Goal: Information Seeking & Learning: Learn about a topic

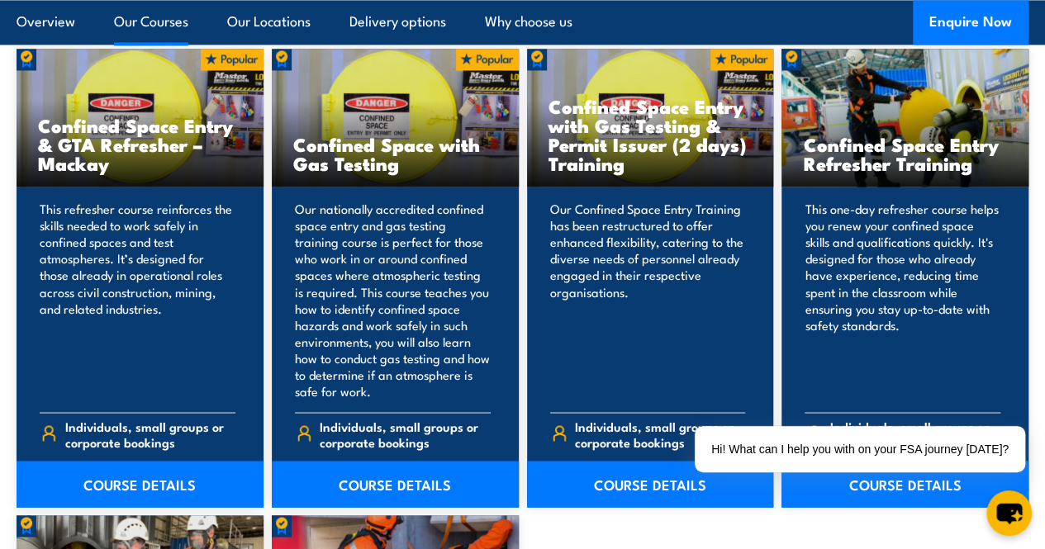
scroll to position [1296, 0]
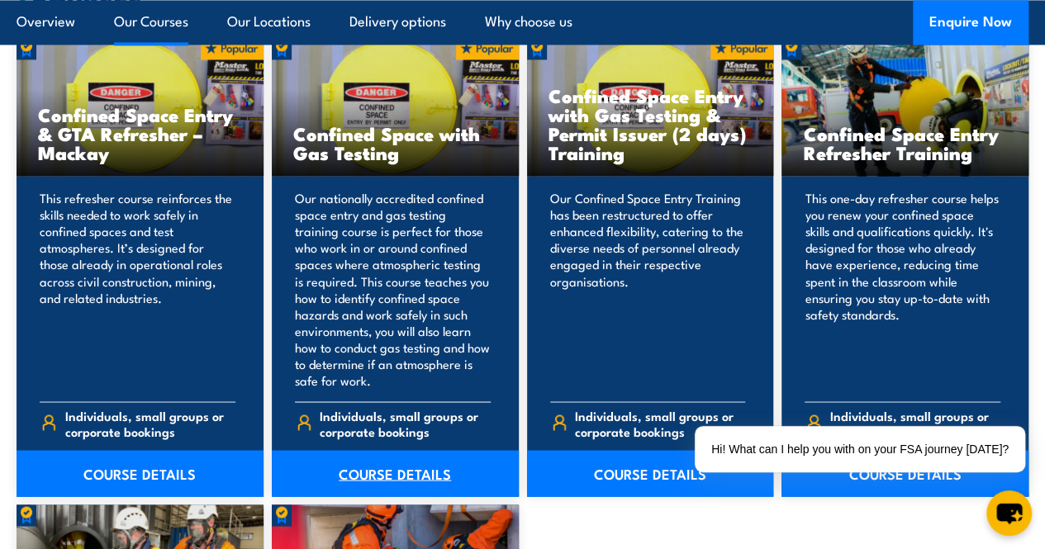
click at [382, 496] on link "COURSE DETAILS" at bounding box center [395, 473] width 247 height 46
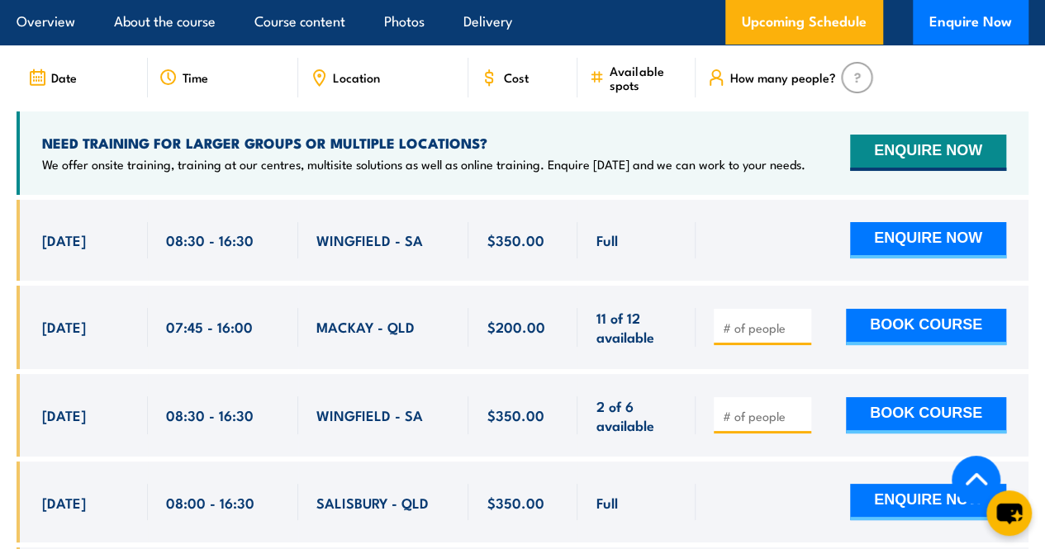
scroll to position [3025, 0]
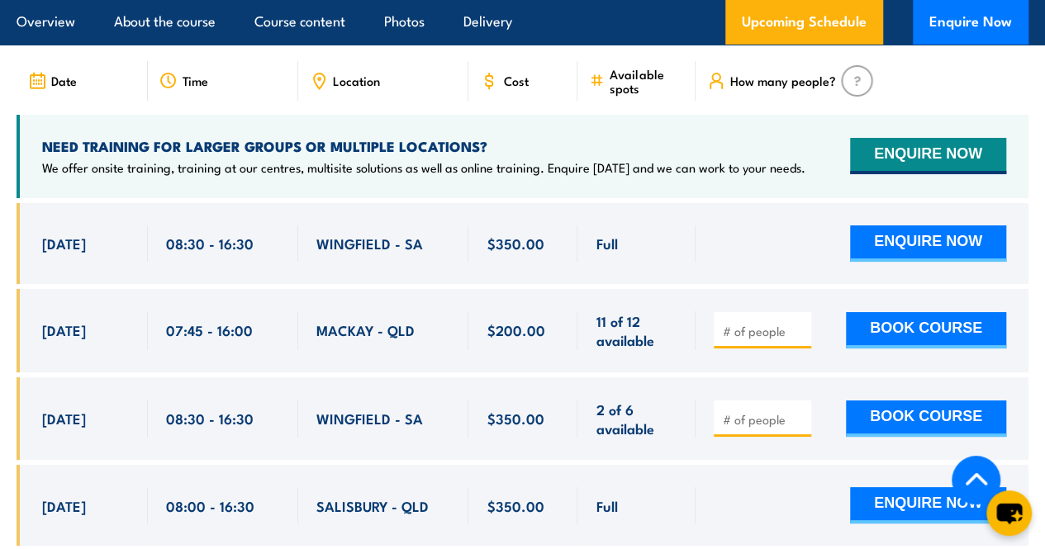
click at [354, 88] on span "Location" at bounding box center [356, 81] width 47 height 14
click at [314, 88] on icon at bounding box center [319, 81] width 11 height 15
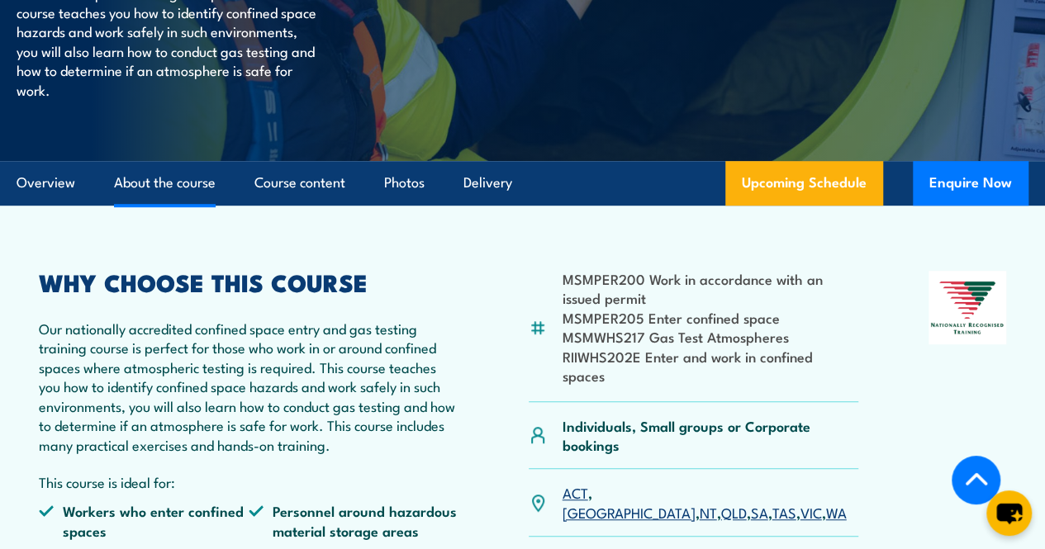
scroll to position [0, 0]
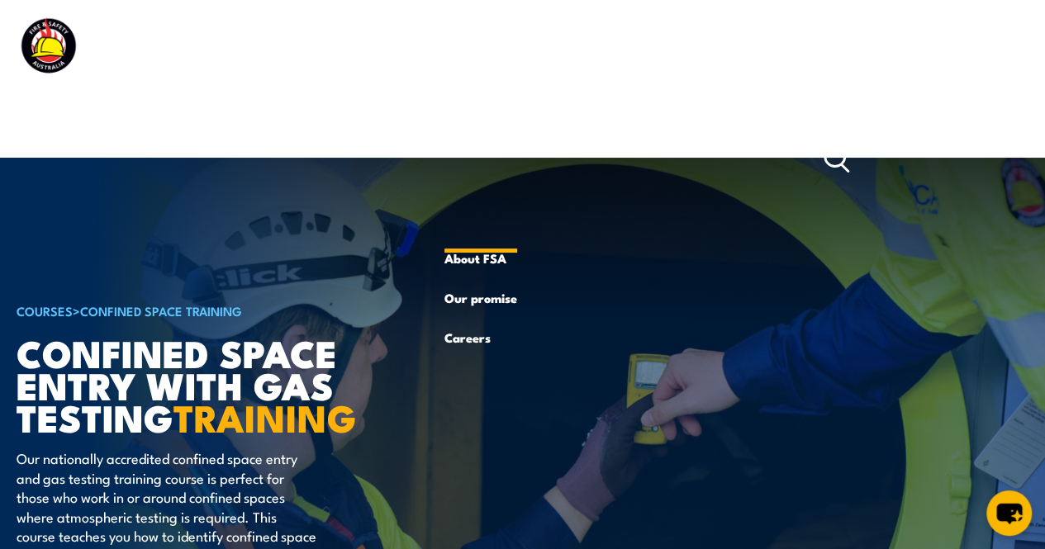
click at [453, 139] on link "About Us" at bounding box center [480, 159] width 73 height 159
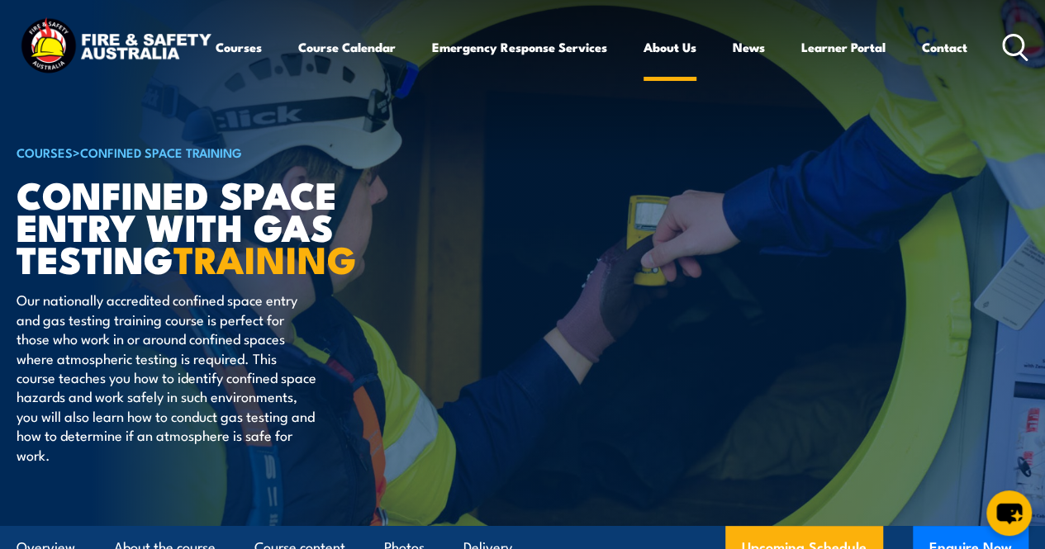
click at [644, 67] on link "About Us" at bounding box center [670, 47] width 53 height 40
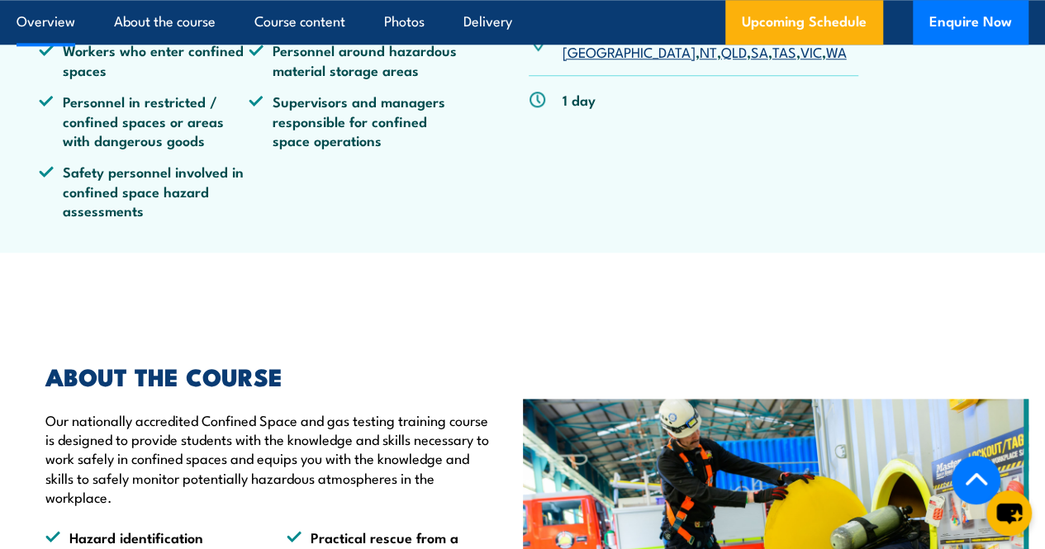
scroll to position [550, 0]
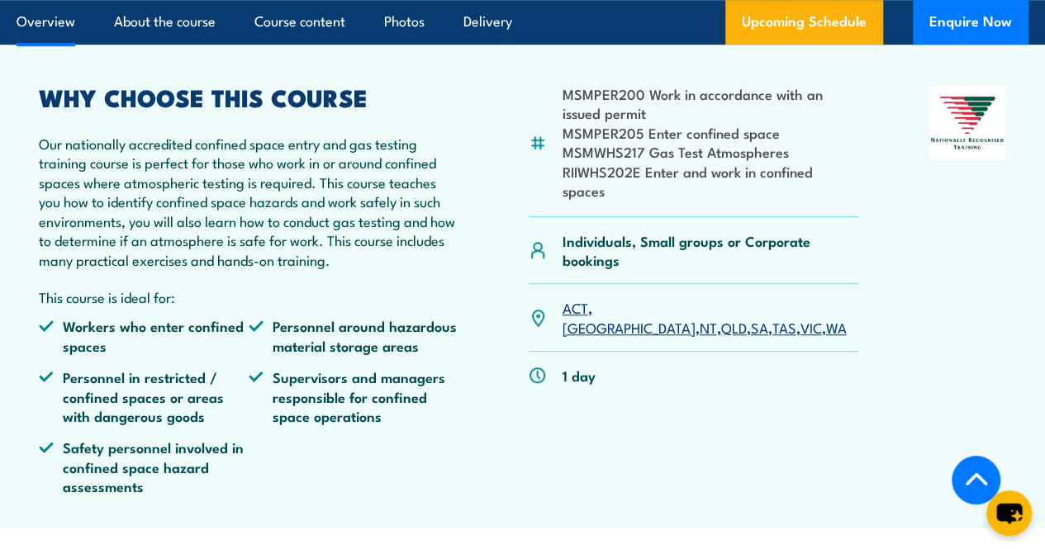
click at [781, 373] on div "1 day" at bounding box center [694, 375] width 330 height 47
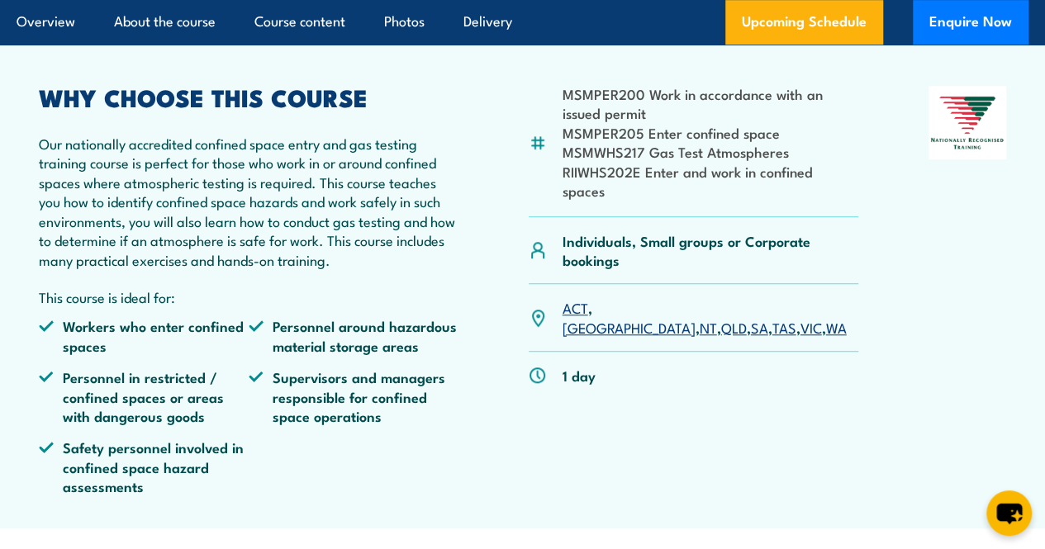
scroll to position [0, 0]
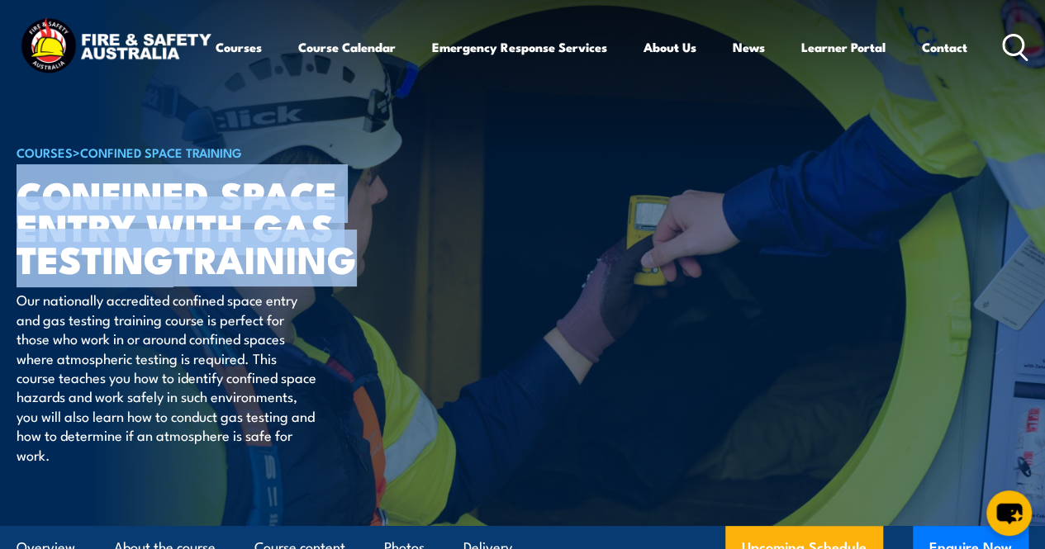
drag, startPoint x: 24, startPoint y: 231, endPoint x: 366, endPoint y: 303, distance: 349.5
click at [366, 274] on h1 "Confined Space Entry with Gas Testing TRAINING" at bounding box center [221, 226] width 408 height 97
copy h1 "Confined Space Entry with Gas Testing TRAINING"
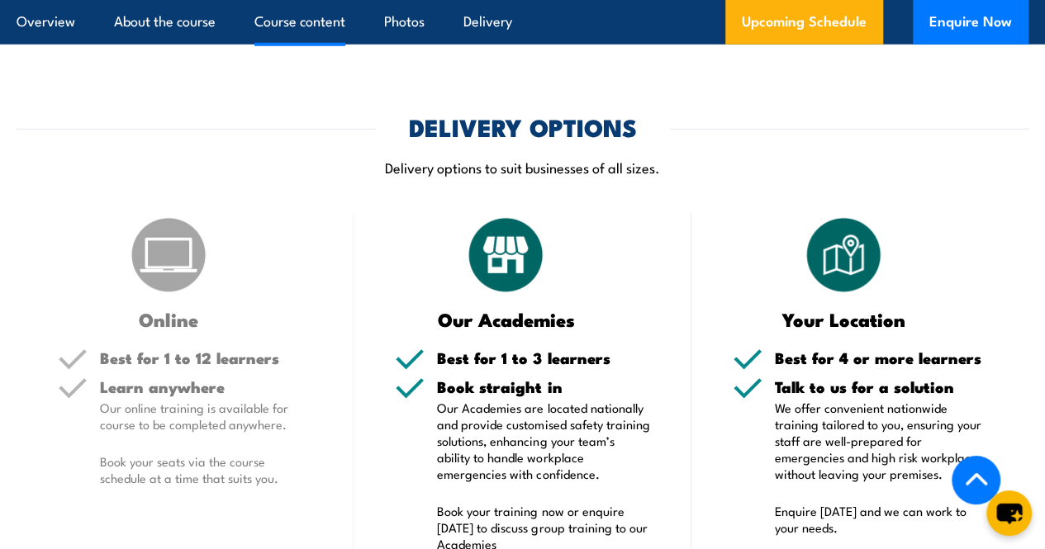
scroll to position [1376, 0]
